Goal: Task Accomplishment & Management: Manage account settings

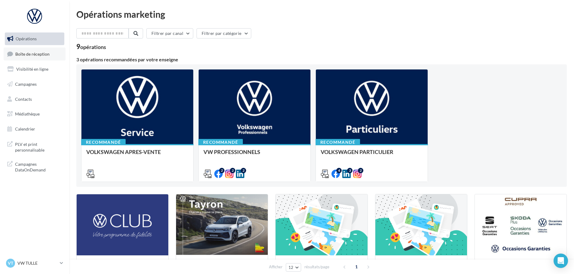
click at [48, 57] on link "Boîte de réception" at bounding box center [35, 54] width 62 height 13
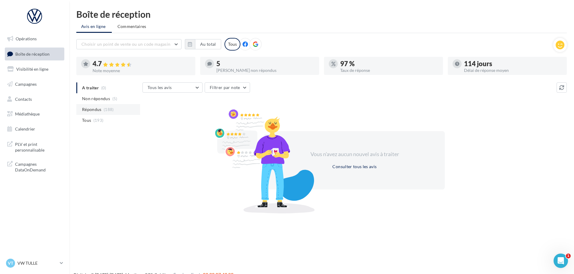
click at [98, 109] on span "Répondus" at bounding box center [92, 109] width 20 height 6
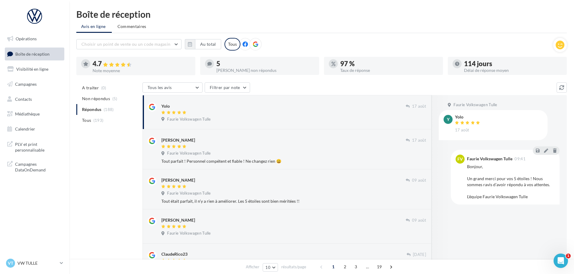
click at [212, 117] on div "Faurie Volkswagen Tulle" at bounding box center [187, 119] width 52 height 5
click at [216, 149] on div at bounding box center [283, 146] width 244 height 5
